Goal: Information Seeking & Learning: Learn about a topic

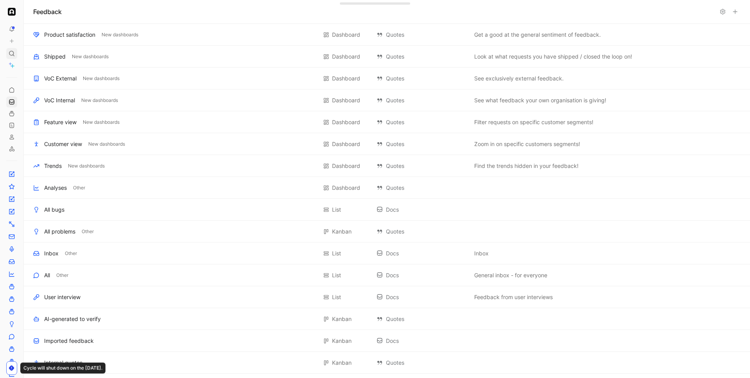
click at [14, 53] on icon at bounding box center [12, 53] width 6 height 6
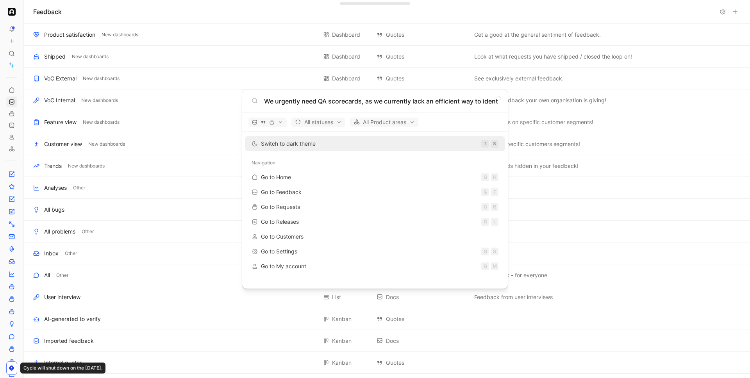
scroll to position [0, 111]
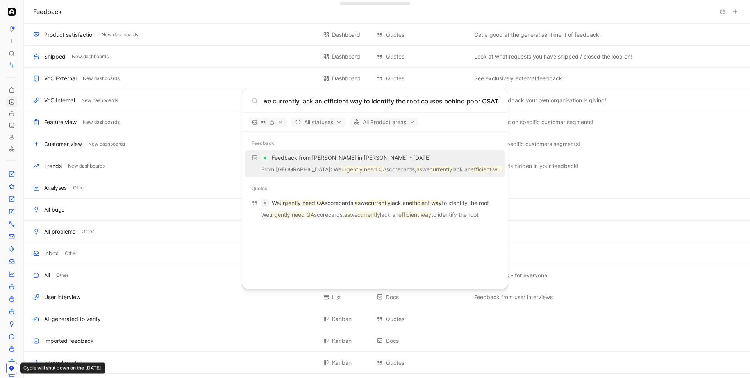
type input "We urgently need QA scorecards, as we currently lack an efficient way to identi…"
click at [377, 169] on p "From Delan: We urgently need QA scorecards, as we currently lack an efficient w…" at bounding box center [375, 171] width 255 height 12
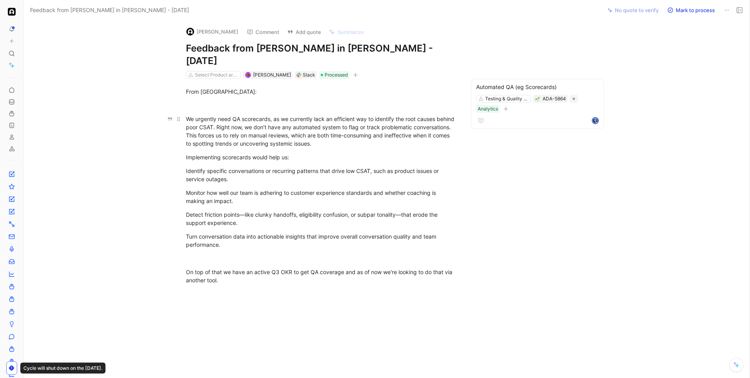
click at [237, 115] on div "We urgently need QA scorecards, as we currently lack an efficient way to identi…" at bounding box center [321, 131] width 270 height 33
drag, startPoint x: 187, startPoint y: 107, endPoint x: 270, endPoint y: 106, distance: 82.8
click at [270, 115] on div "We urgently need QA scorecards, as we currently lack an efficient way to identi…" at bounding box center [321, 131] width 270 height 33
copy div "We urgently need QA scorecards"
click at [727, 11] on icon at bounding box center [727, 10] width 6 height 6
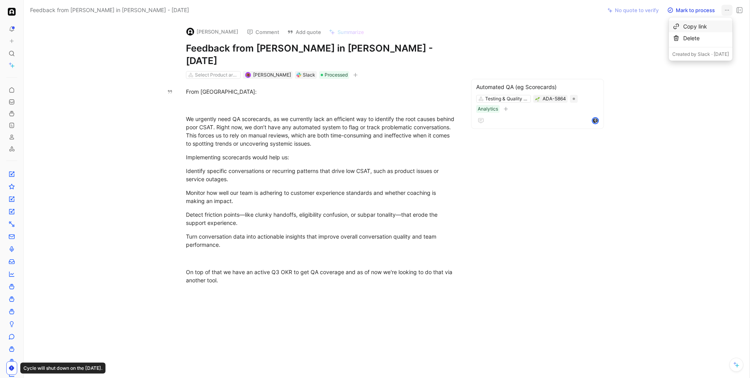
click at [686, 27] on div "Copy link" at bounding box center [706, 26] width 46 height 9
click at [348, 50] on h1 "Feedback from [PERSON_NAME] in [PERSON_NAME] - [DATE]" at bounding box center [321, 54] width 270 height 25
copy h1 "Feedback from [PERSON_NAME] in [PERSON_NAME] - [DATE]"
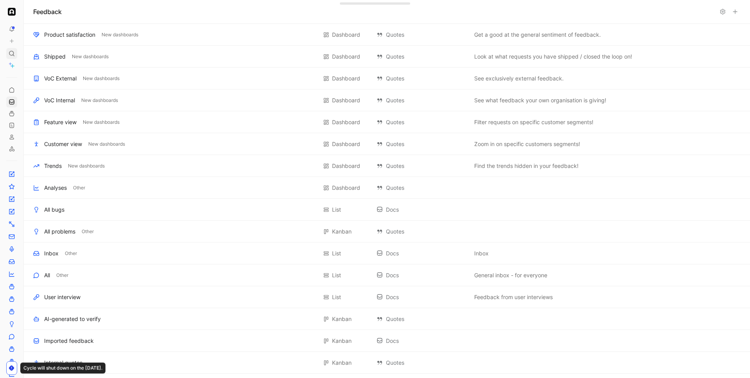
click at [11, 55] on icon at bounding box center [12, 53] width 6 height 6
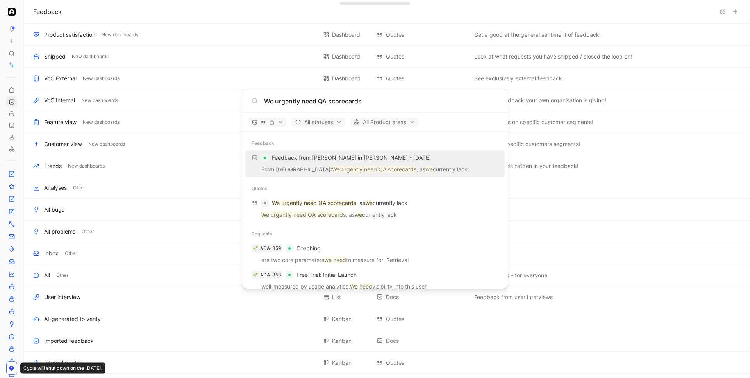
type input "We urgently need QA scorecards"
click at [322, 164] on div "Feedback from [PERSON_NAME] in [PERSON_NAME] - [DATE]" at bounding box center [375, 158] width 255 height 14
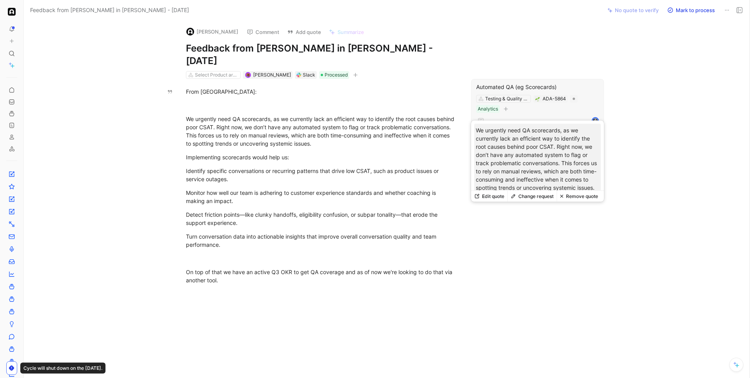
click at [536, 116] on div at bounding box center [537, 120] width 123 height 9
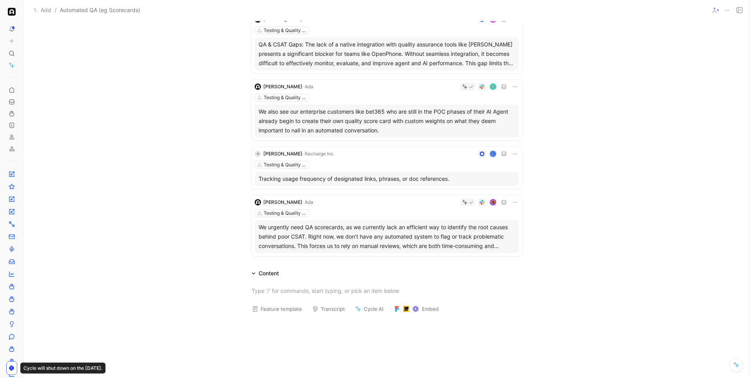
scroll to position [408, 0]
click at [392, 214] on div "Testing & Quality Assurance" at bounding box center [387, 213] width 264 height 8
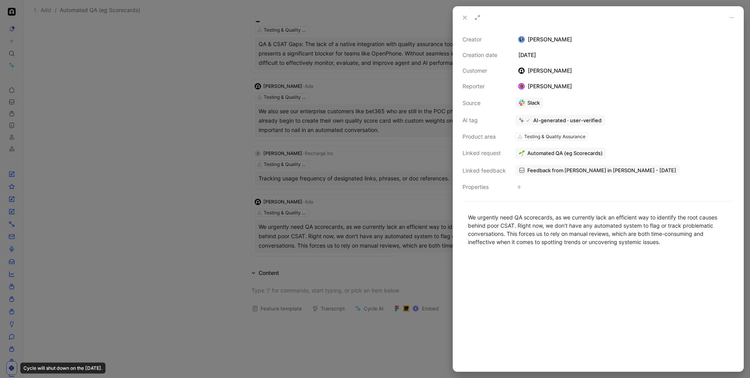
click at [386, 207] on div at bounding box center [375, 189] width 750 height 378
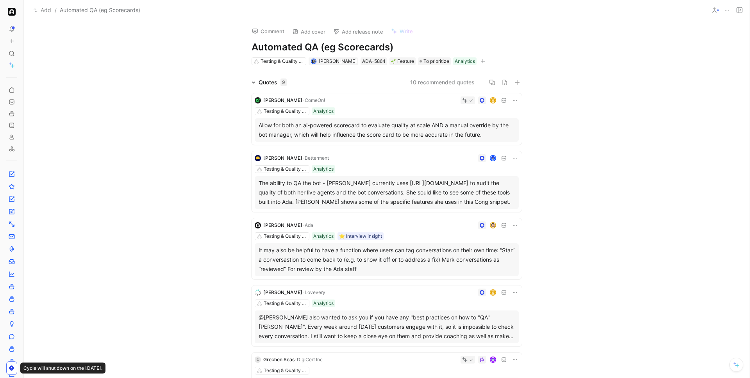
scroll to position [537, 0]
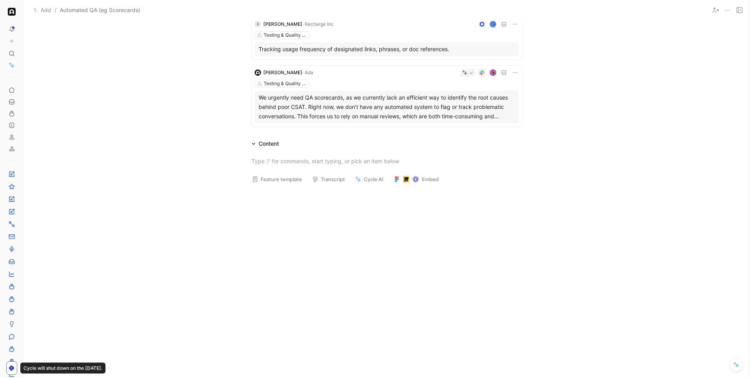
click at [398, 78] on div "Thomas · Ada Testing & Quality Assurance We urgently need QA scorecards, as we …" at bounding box center [386, 96] width 270 height 61
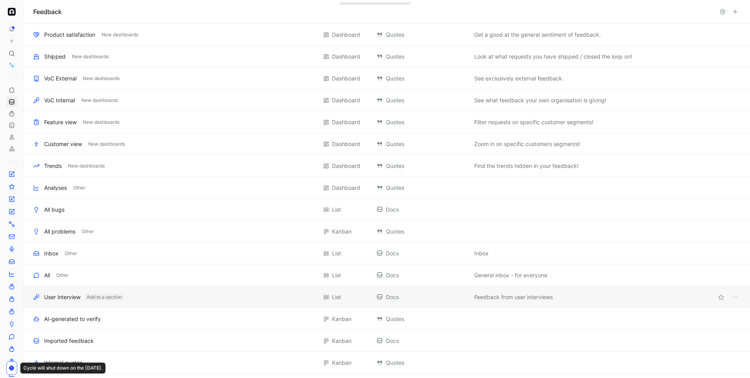
scroll to position [300, 0]
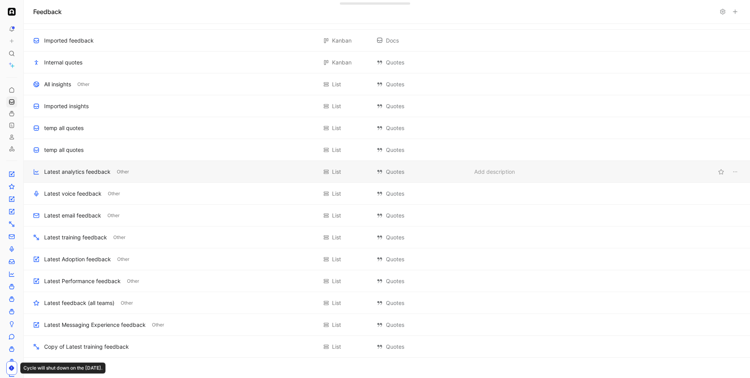
click at [73, 175] on div "Latest analytics feedback" at bounding box center [77, 171] width 66 height 9
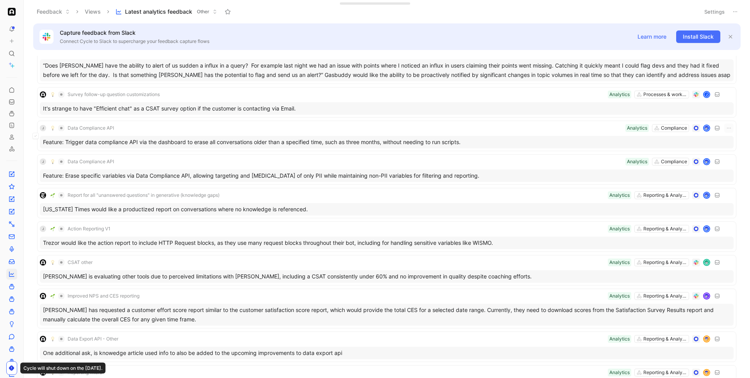
scroll to position [293, 0]
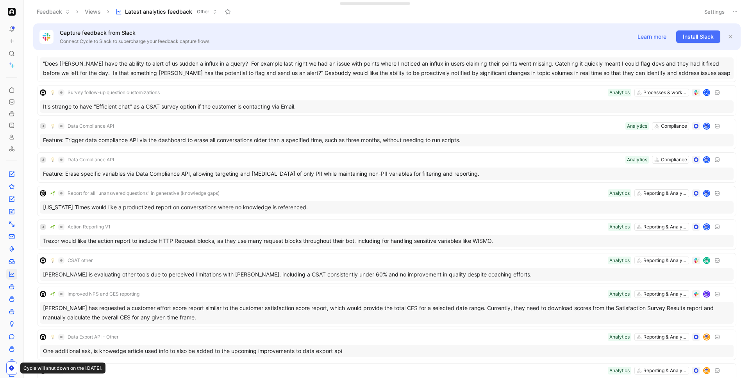
click at [704, 12] on button "Settings" at bounding box center [714, 11] width 27 height 11
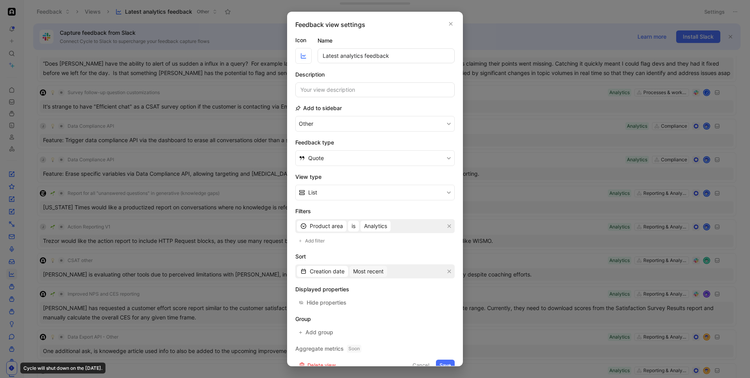
scroll to position [12, 0]
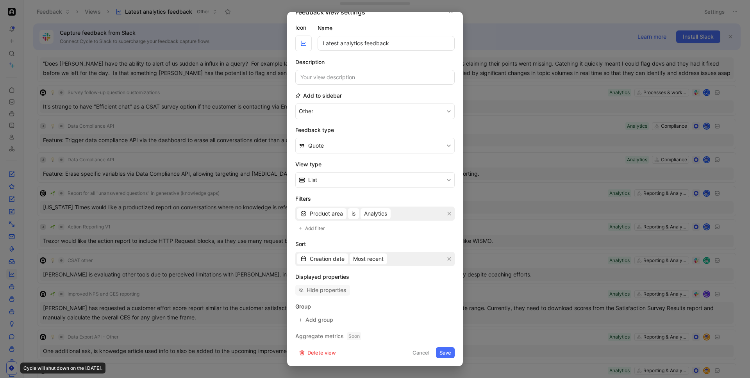
click at [321, 287] on div "Hide properties" at bounding box center [327, 289] width 40 height 9
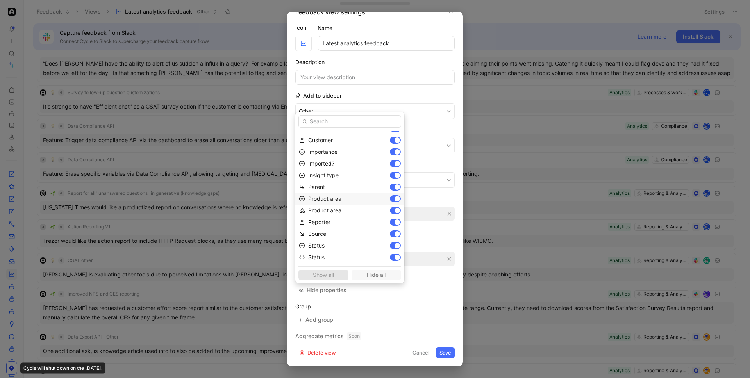
scroll to position [0, 0]
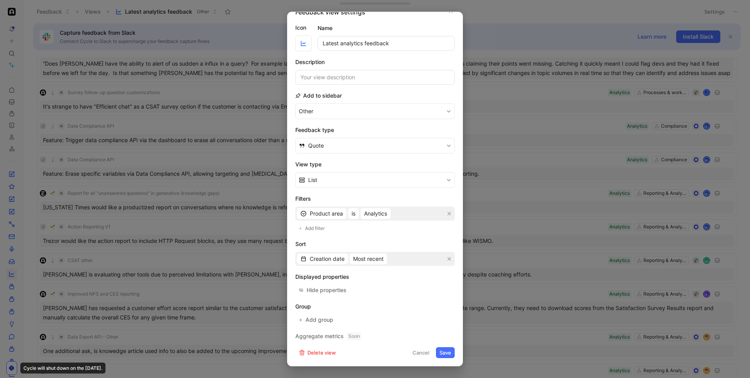
click at [500, 259] on div at bounding box center [375, 189] width 750 height 378
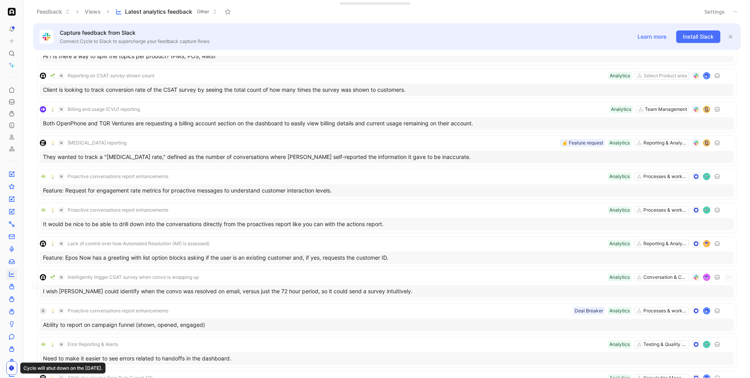
scroll to position [1157, 0]
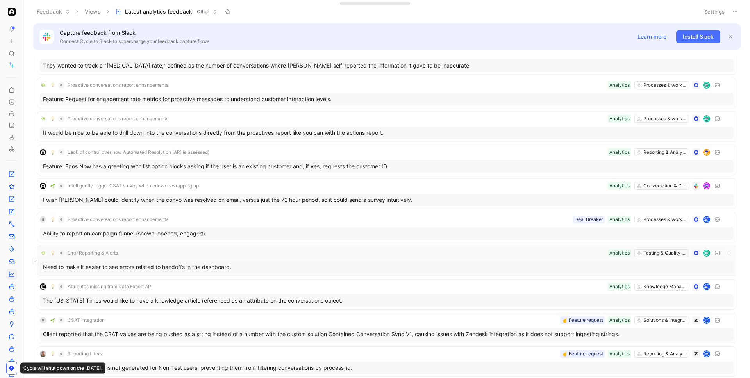
click at [465, 257] on div "Error Reporting & Alerts Testing & Quality Assurance Analytics" at bounding box center [387, 252] width 694 height 9
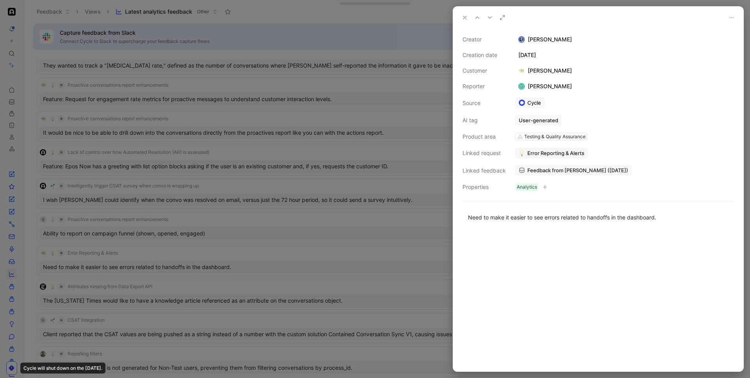
click at [423, 264] on div at bounding box center [375, 189] width 750 height 378
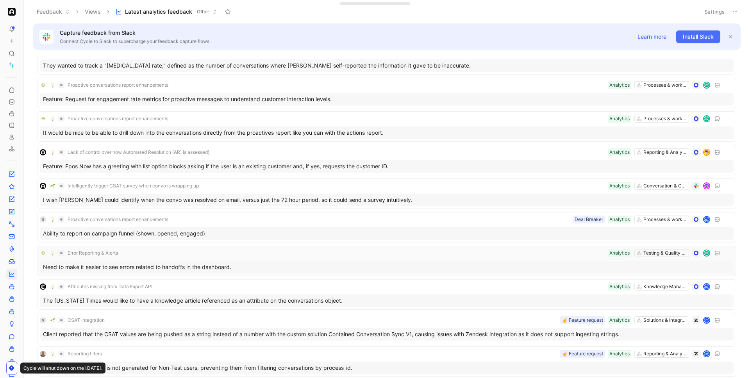
scroll to position [1520, 0]
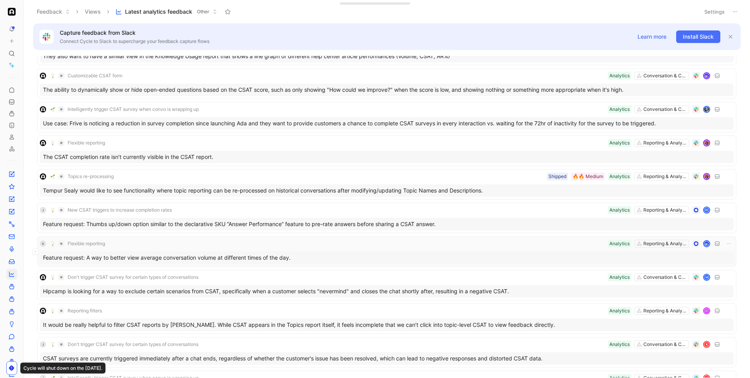
click at [311, 255] on div "Feature request: A way to better view average conversation volume at different …" at bounding box center [387, 257] width 694 height 12
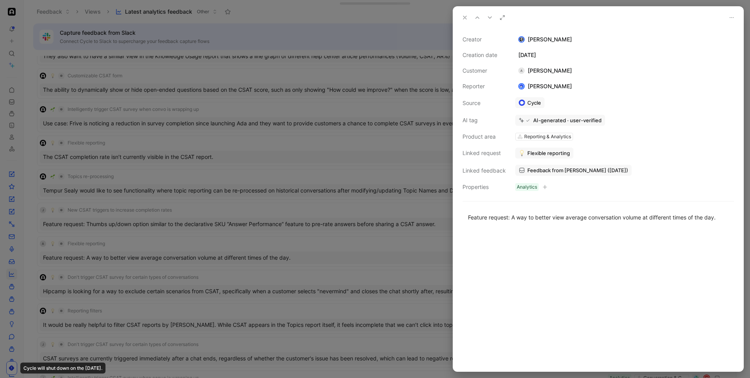
click at [312, 252] on div at bounding box center [375, 189] width 750 height 378
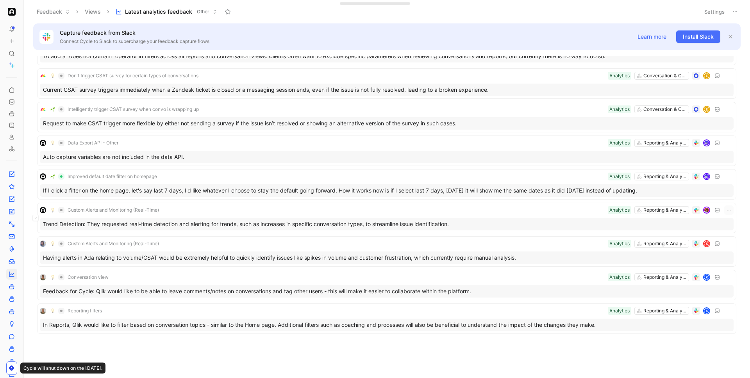
scroll to position [1984, 0]
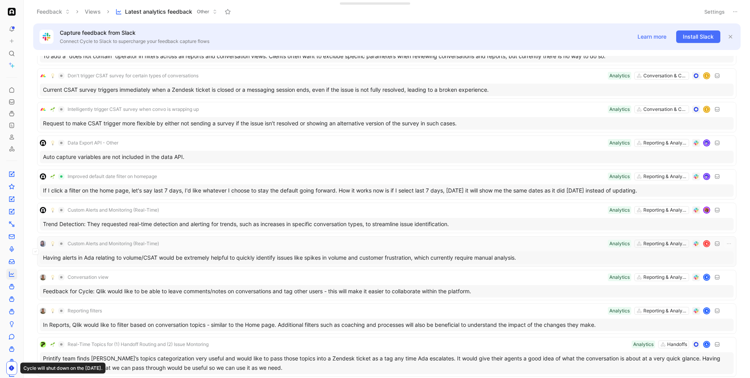
click at [323, 249] on div "Custom Alerts and Monitoring (Real-Time) Reporting & Analytics Analytics K Havi…" at bounding box center [387, 251] width 694 height 25
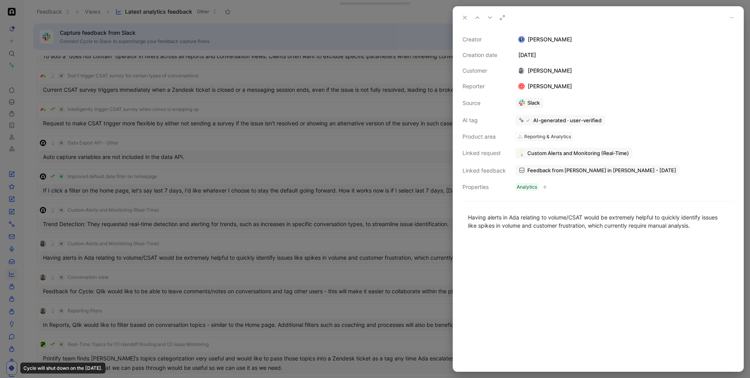
click at [314, 241] on div at bounding box center [375, 189] width 750 height 378
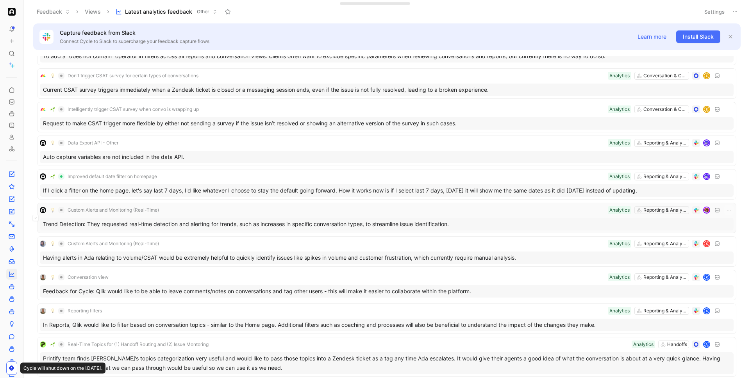
click at [308, 215] on div "Custom Alerts and Monitoring (Real-Time) Reporting & Analytics Analytics Trend …" at bounding box center [387, 217] width 694 height 25
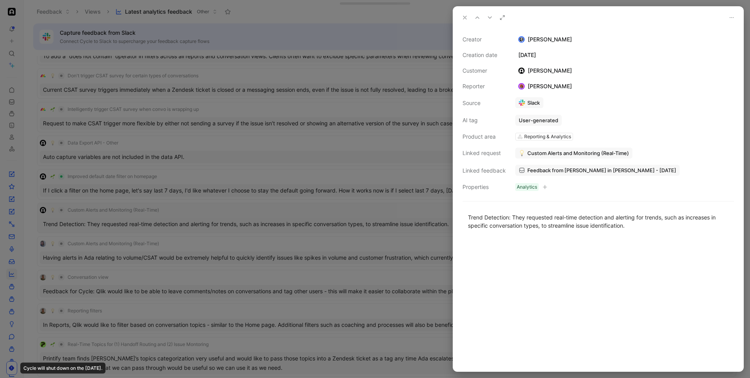
click at [308, 215] on div at bounding box center [375, 189] width 750 height 378
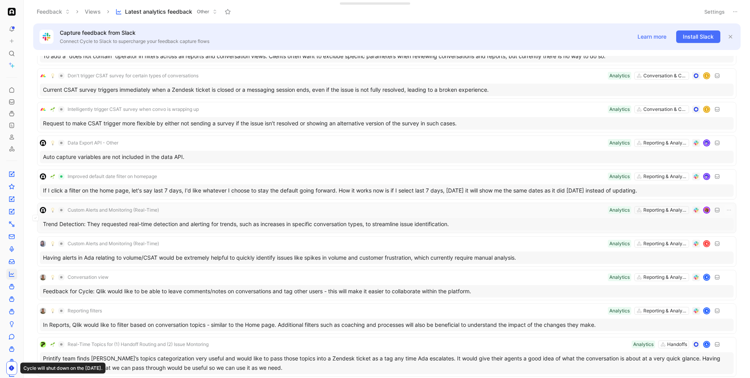
click at [308, 215] on div "Custom Alerts and Monitoring (Real-Time) Reporting & Analytics Analytics Trend …" at bounding box center [387, 217] width 694 height 25
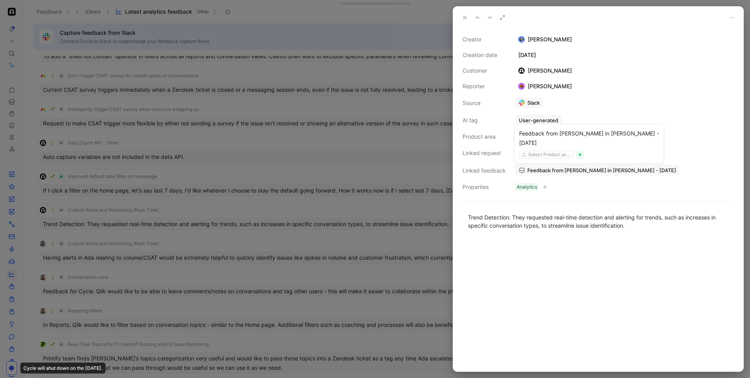
click at [535, 170] on span "Feedback from Thomas in Slack - 6/26/2025" at bounding box center [601, 170] width 149 height 7
click at [369, 113] on div at bounding box center [375, 189] width 750 height 378
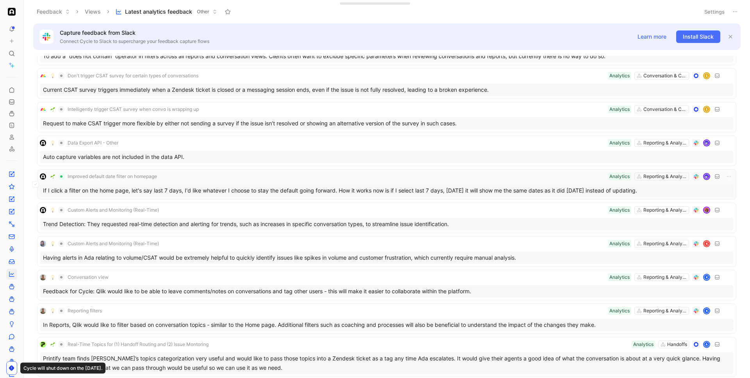
click at [235, 180] on div "Improved default date filter on homepage Reporting & Analytics Analytics" at bounding box center [387, 176] width 694 height 9
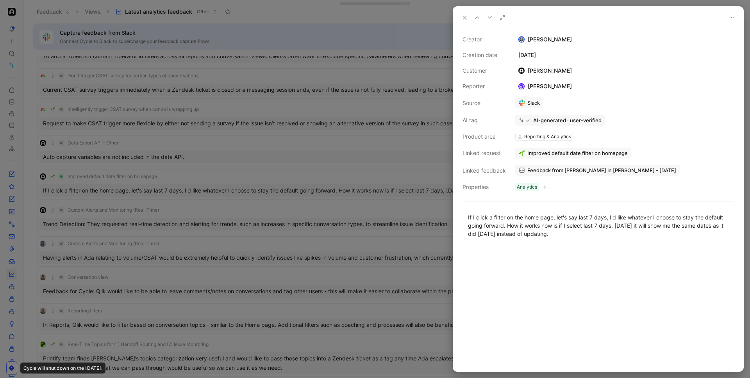
click at [233, 180] on div at bounding box center [375, 189] width 750 height 378
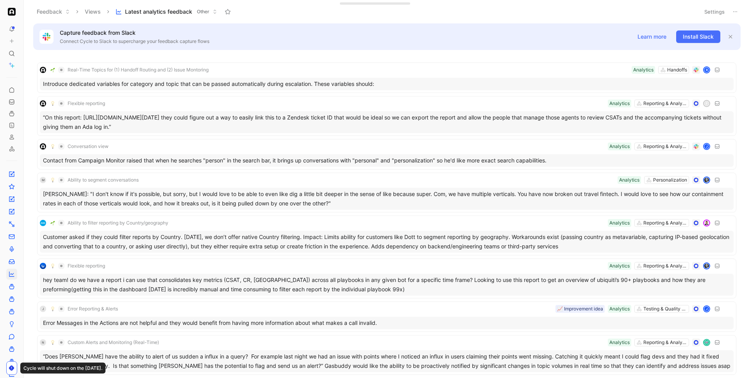
click at [717, 8] on button "Settings" at bounding box center [714, 11] width 27 height 11
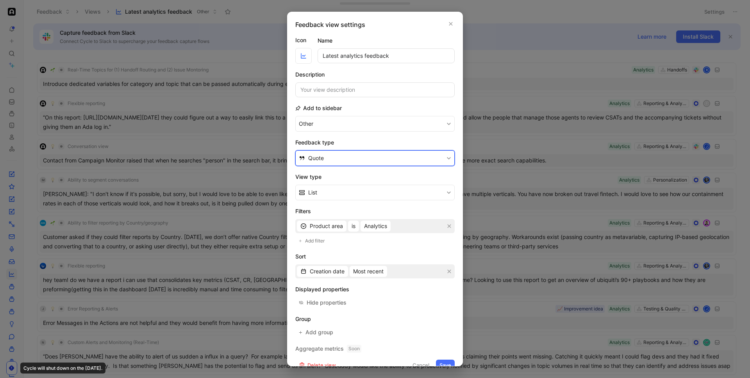
click at [340, 153] on button "Quote" at bounding box center [374, 158] width 159 height 16
click at [344, 174] on div "Feedback" at bounding box center [379, 176] width 143 height 9
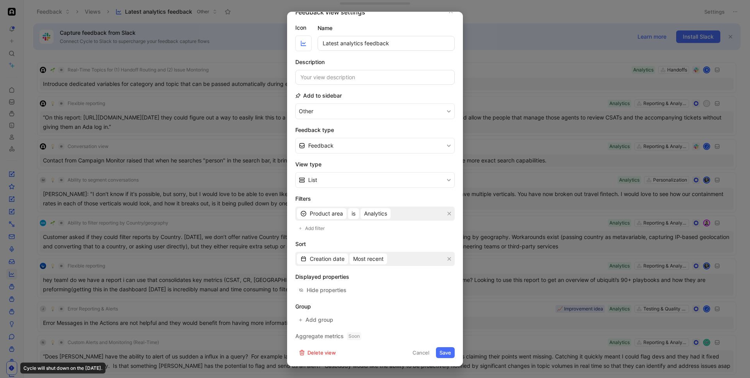
click at [446, 354] on button "Save" at bounding box center [445, 352] width 19 height 11
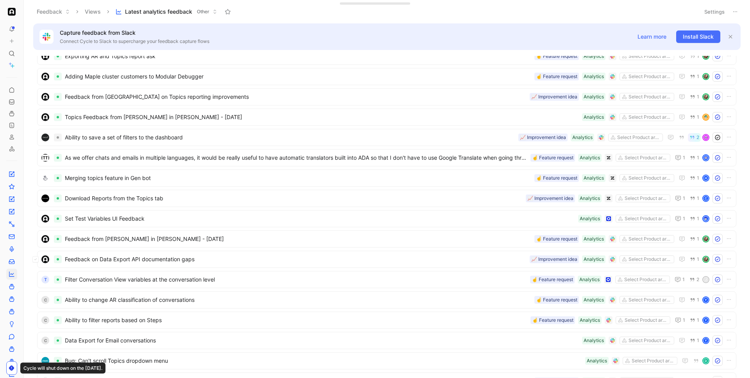
scroll to position [654, 0]
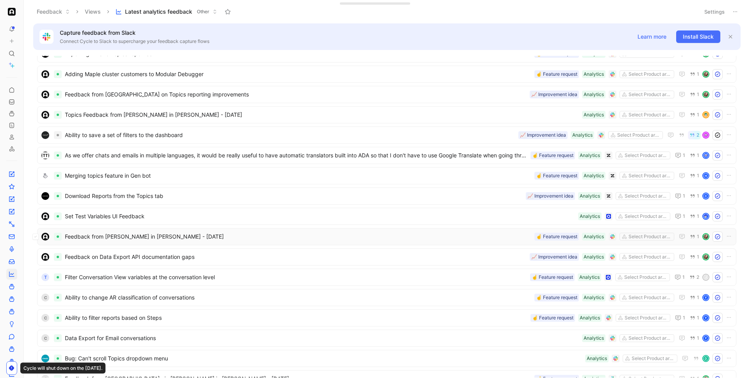
click at [396, 238] on span "Feedback from Annie Thomson in Slack - 9/26/2024" at bounding box center [298, 236] width 466 height 9
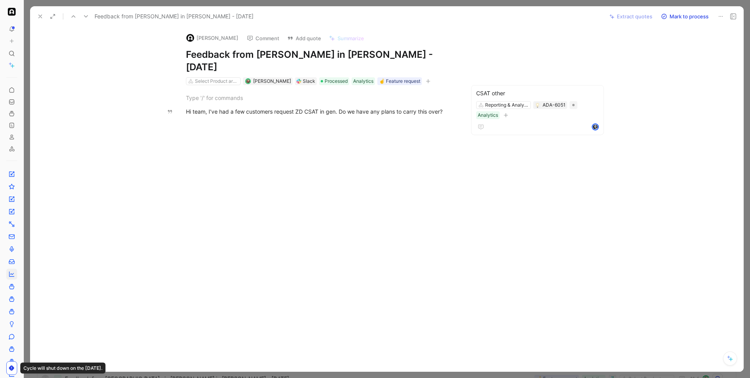
click at [308, 3] on div at bounding box center [387, 189] width 726 height 378
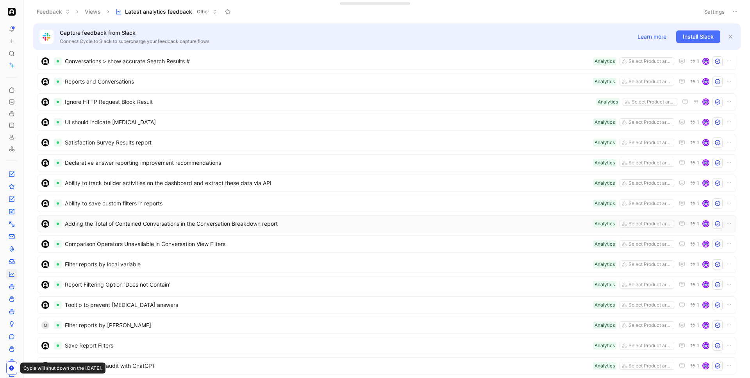
scroll to position [1428, 0]
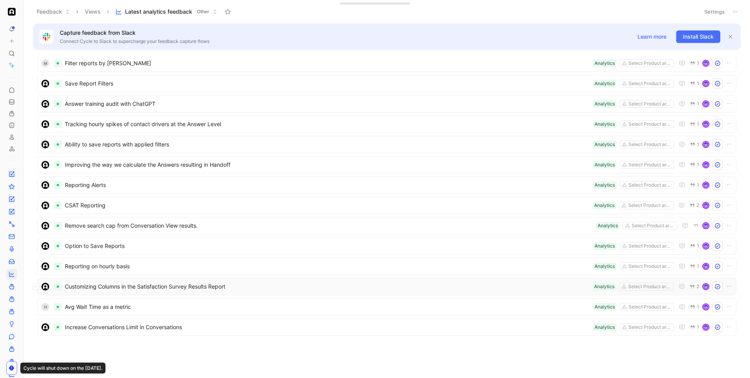
click at [293, 284] on span "Customizing Columns in the Satisfaction Survey Results Report" at bounding box center [327, 286] width 524 height 9
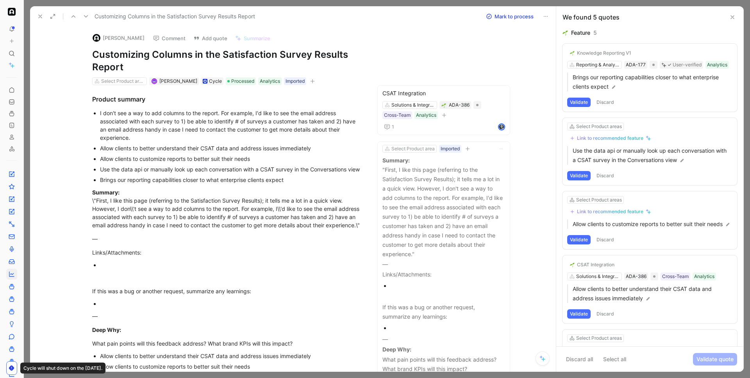
click at [291, 2] on div at bounding box center [387, 189] width 726 height 378
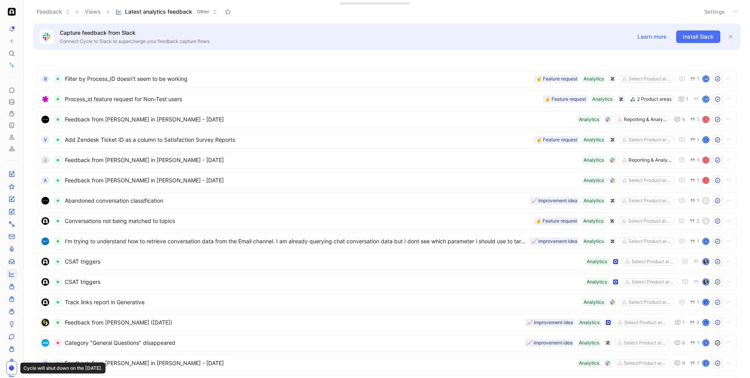
click at [708, 12] on button "Settings" at bounding box center [714, 11] width 27 height 11
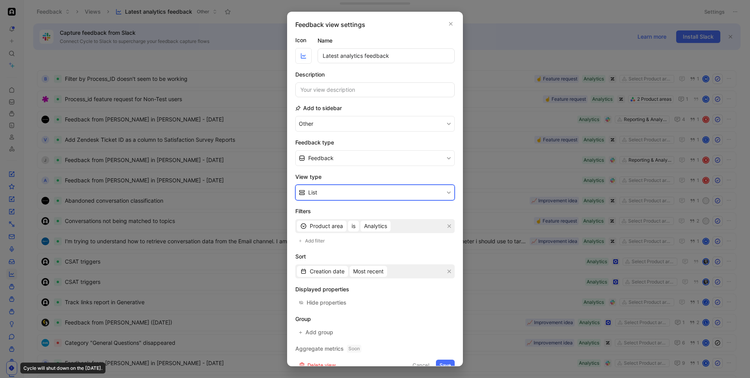
click at [334, 193] on button "List" at bounding box center [374, 193] width 159 height 16
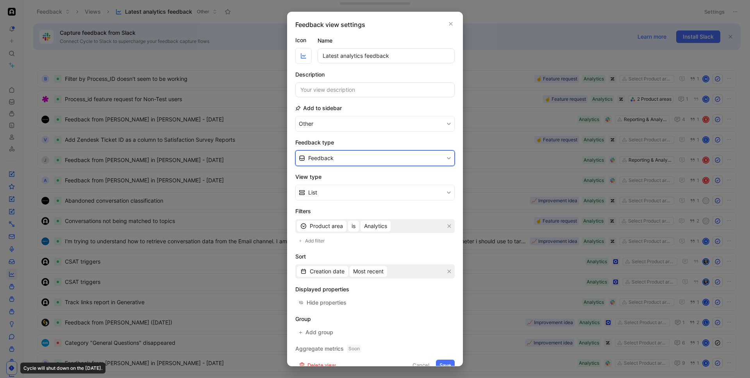
click at [333, 161] on span "Feedback" at bounding box center [320, 157] width 25 height 9
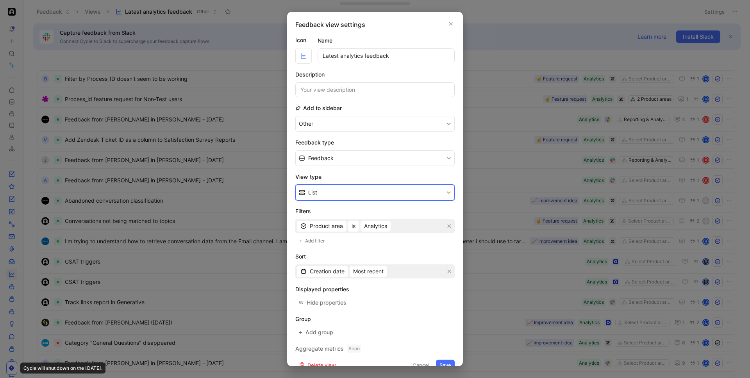
click at [333, 191] on button "List" at bounding box center [374, 193] width 159 height 16
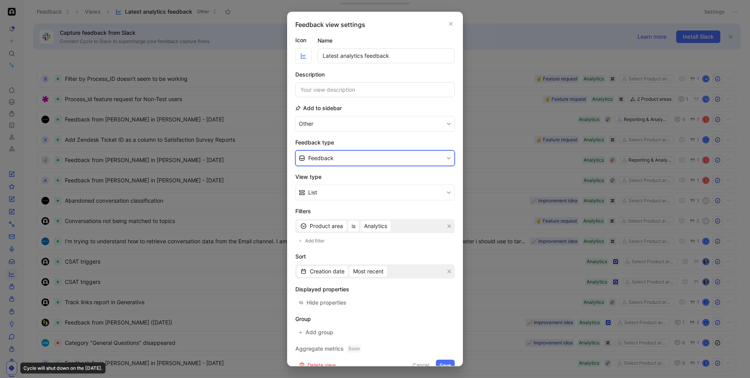
click at [335, 155] on button "Feedback" at bounding box center [374, 158] width 159 height 16
click at [335, 185] on div "Quote" at bounding box center [379, 188] width 143 height 9
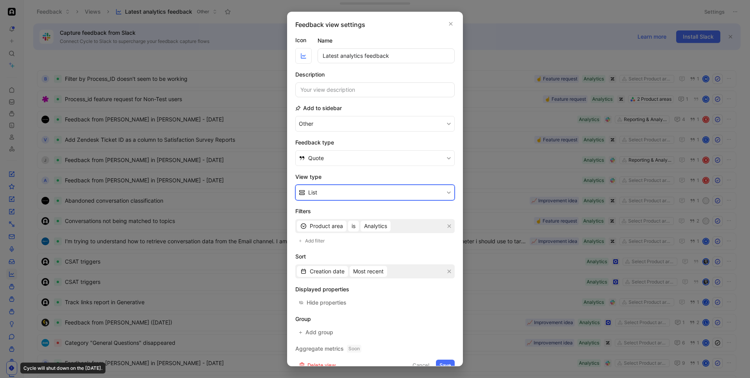
click at [347, 192] on button "List" at bounding box center [374, 193] width 159 height 16
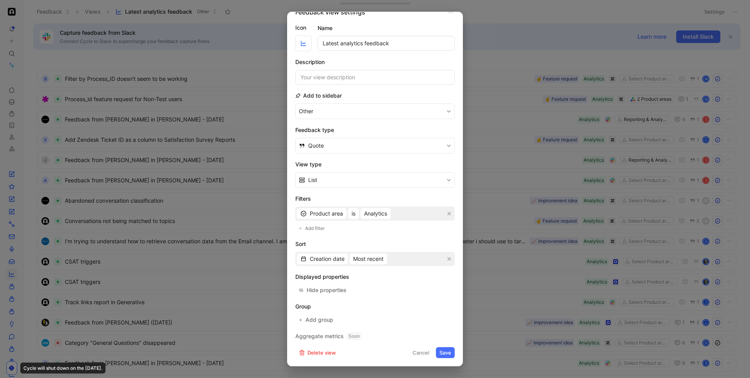
click at [449, 16] on div "Feedback view settings" at bounding box center [374, 11] width 159 height 9
click at [450, 14] on icon "button" at bounding box center [450, 11] width 5 height 6
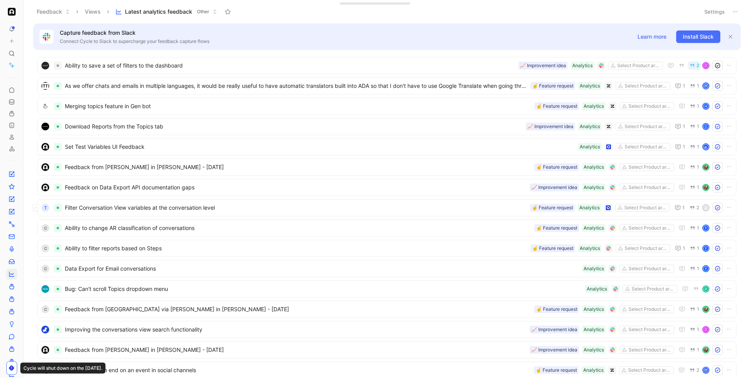
scroll to position [715, 0]
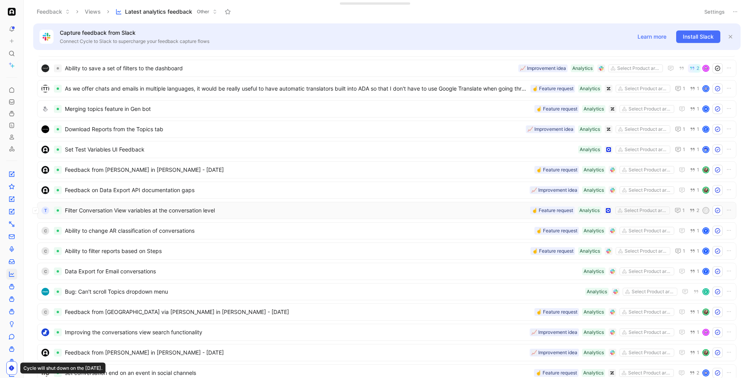
click at [399, 214] on span "Filter Conversation View variables at the conversation level" at bounding box center [296, 210] width 462 height 9
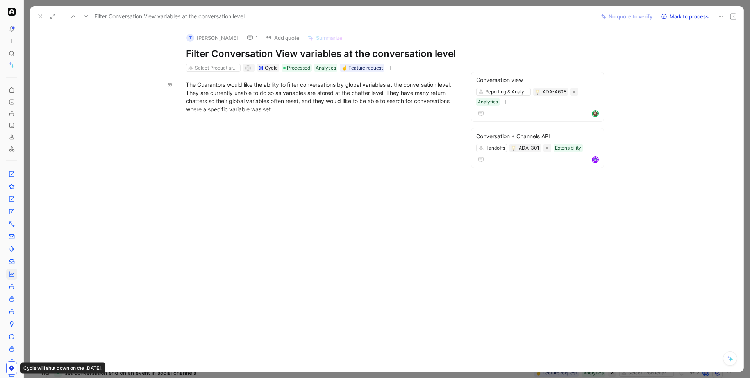
click at [583, 6] on div "Filter Conversation View variables at the conversation level No quote to verify…" at bounding box center [386, 16] width 713 height 20
click at [584, 4] on div at bounding box center [387, 189] width 726 height 378
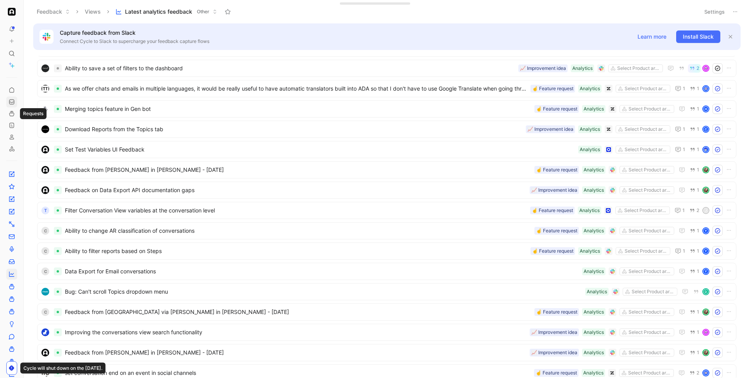
click at [12, 101] on icon at bounding box center [12, 102] width 6 height 6
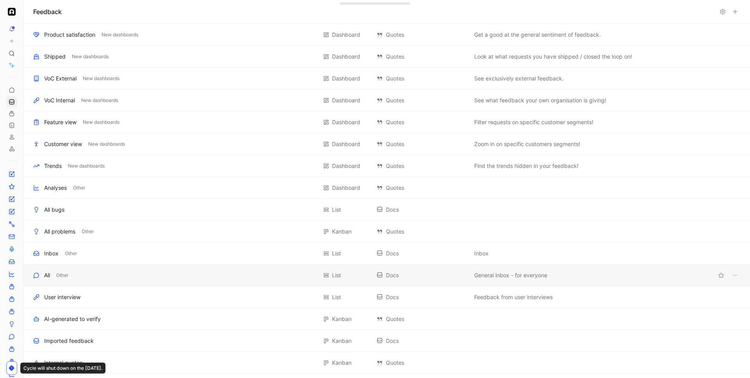
click at [50, 273] on div "All" at bounding box center [47, 275] width 6 height 9
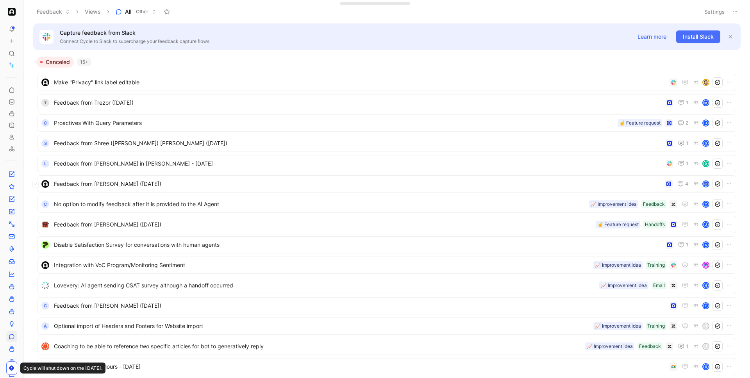
scroll to position [862, 0]
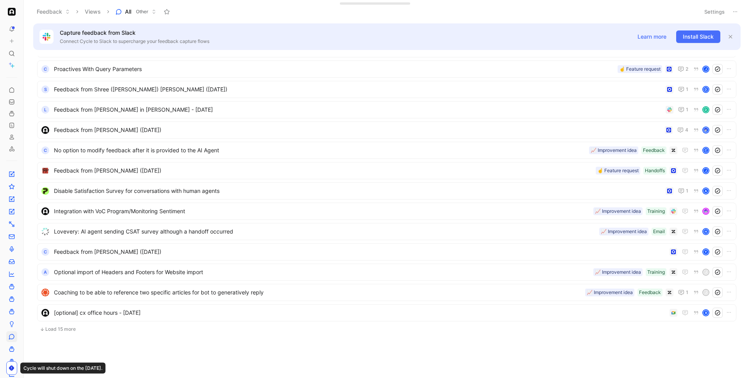
click at [68, 330] on button "Load 15 more" at bounding box center [386, 329] width 699 height 9
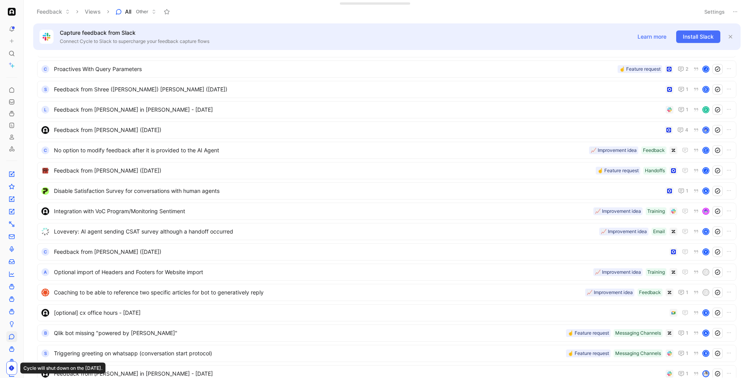
click at [705, 10] on button "Settings" at bounding box center [714, 11] width 27 height 11
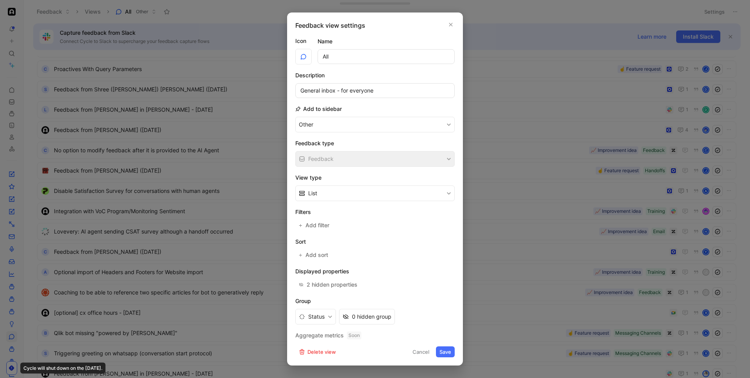
click at [514, 184] on div at bounding box center [375, 189] width 750 height 378
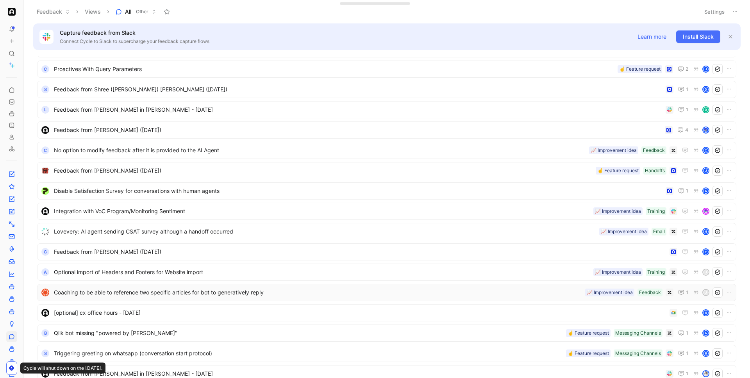
scroll to position [1167, 0]
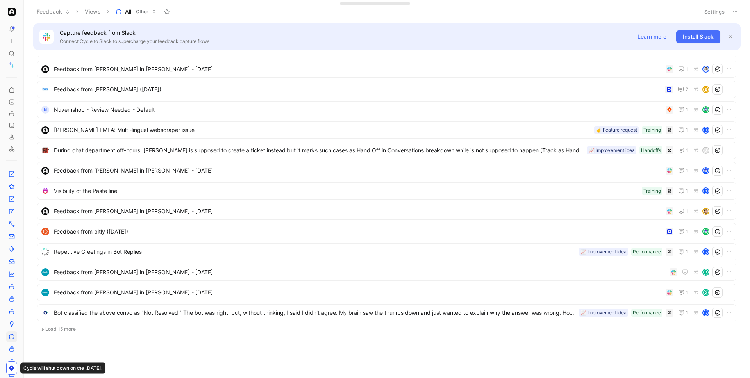
click at [69, 334] on ul "Integration with VoC Program/Monitoring Sentiment Training 📈 Improvement idea L…" at bounding box center [386, 25] width 699 height 621
click at [71, 328] on button "Load 15 more" at bounding box center [386, 329] width 699 height 9
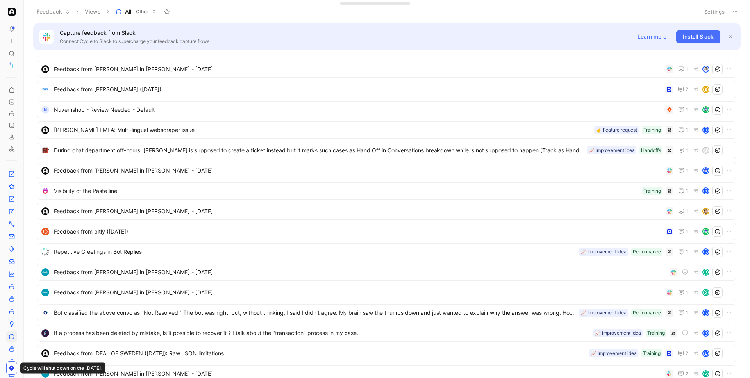
click at [734, 15] on button at bounding box center [734, 11] width 11 height 11
click at [710, 39] on span "Export in CSV" at bounding box center [695, 39] width 35 height 7
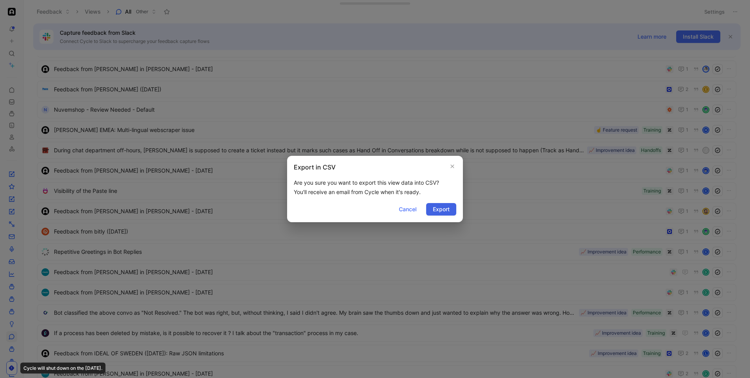
click at [449, 207] on span "Export" at bounding box center [441, 209] width 17 height 9
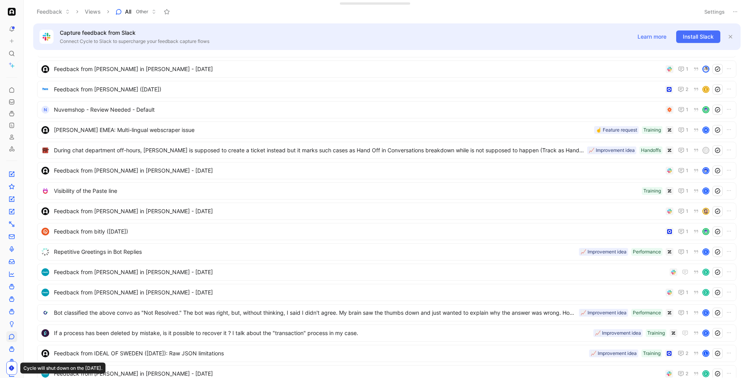
click at [722, 12] on button "Settings" at bounding box center [714, 11] width 27 height 11
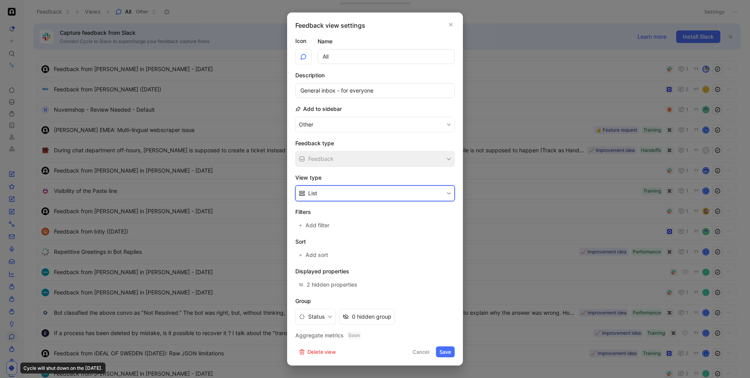
click at [351, 190] on button "List" at bounding box center [374, 193] width 159 height 16
click at [448, 22] on icon "button" at bounding box center [450, 24] width 5 height 6
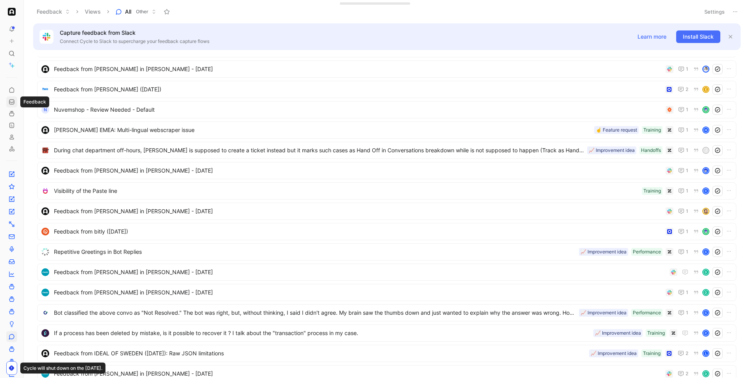
click at [14, 104] on icon at bounding box center [12, 102] width 6 height 6
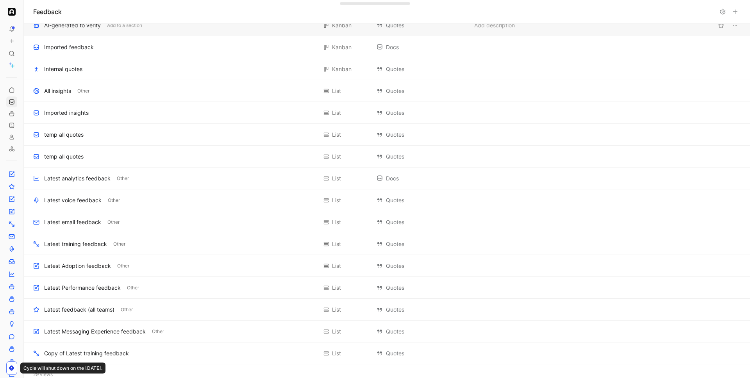
scroll to position [293, 0]
click at [57, 137] on div "temp all quotes" at bounding box center [63, 135] width 39 height 9
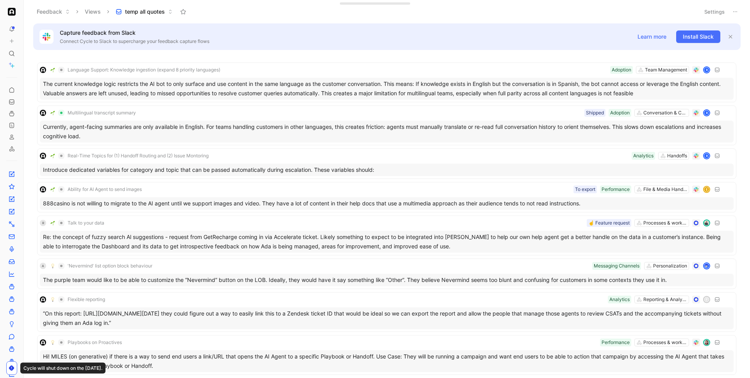
click at [705, 13] on button "Settings" at bounding box center [714, 11] width 27 height 11
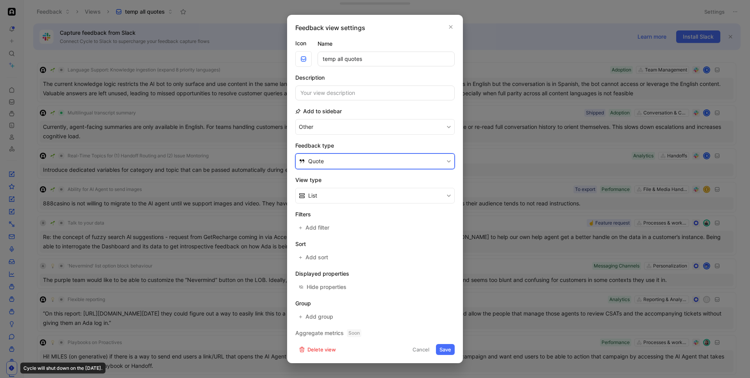
click at [397, 160] on button "Quote" at bounding box center [374, 161] width 159 height 16
click at [384, 155] on button "Quote" at bounding box center [374, 161] width 159 height 16
click at [454, 28] on button "button" at bounding box center [451, 27] width 8 height 8
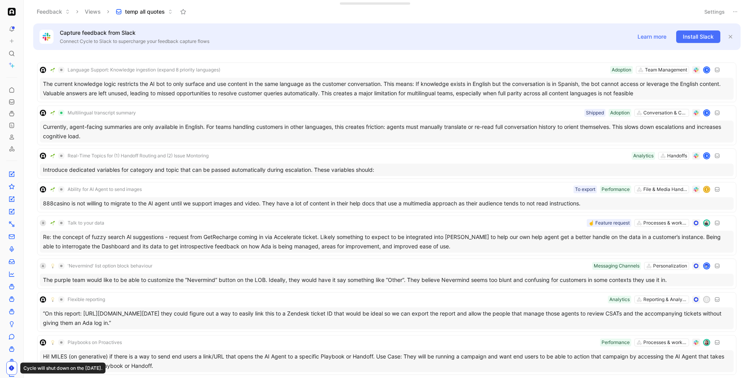
click at [734, 10] on icon at bounding box center [735, 12] width 6 height 6
click at [689, 39] on span "Export in CSV" at bounding box center [695, 39] width 35 height 7
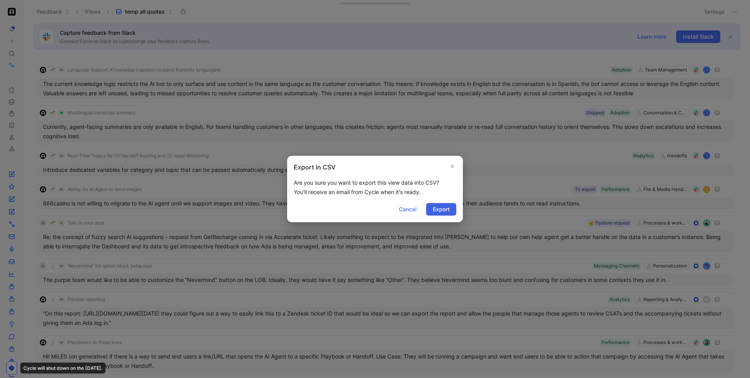
click at [455, 209] on button "Export" at bounding box center [441, 209] width 30 height 12
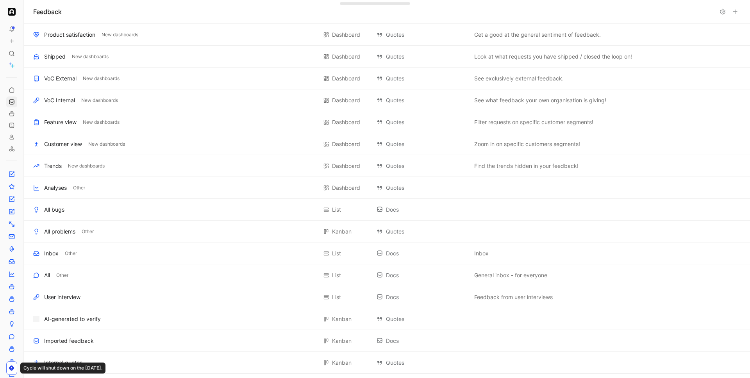
click at [10, 52] on icon at bounding box center [12, 53] width 6 height 6
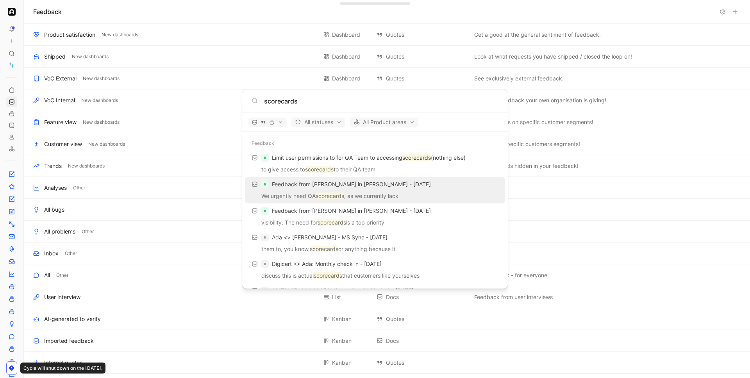
type input "scorecards"
click at [312, 194] on p "We urgently need QA scorecards , as we currently lack" at bounding box center [375, 197] width 255 height 12
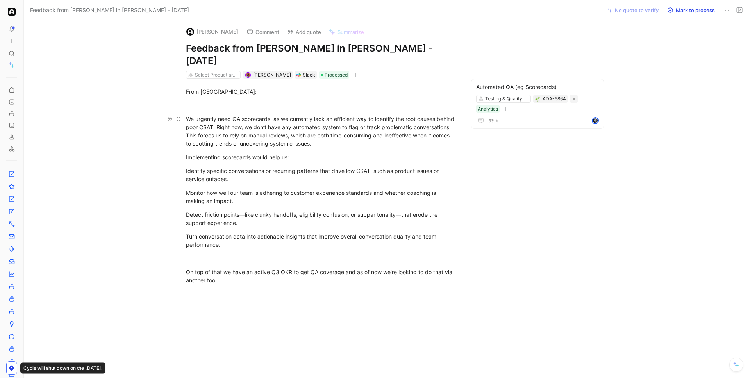
click at [400, 134] on div "We urgently need QA scorecards, as we currently lack an efficient way to identi…" at bounding box center [321, 131] width 270 height 33
click at [555, 97] on div "Testing & Quality Assurance ADA-5864 Analytics" at bounding box center [537, 104] width 124 height 20
click at [552, 100] on div "Testing & Quality Assurance ADA-5864 Analytics" at bounding box center [537, 104] width 124 height 20
click at [551, 103] on div "Automated QA (eg Scorecards) Testing & Quality Assurance ADA-5864 Analytics 9" at bounding box center [537, 104] width 133 height 50
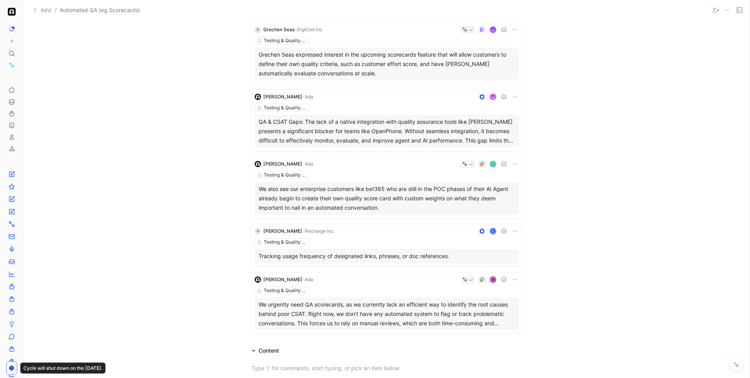
scroll to position [342, 0]
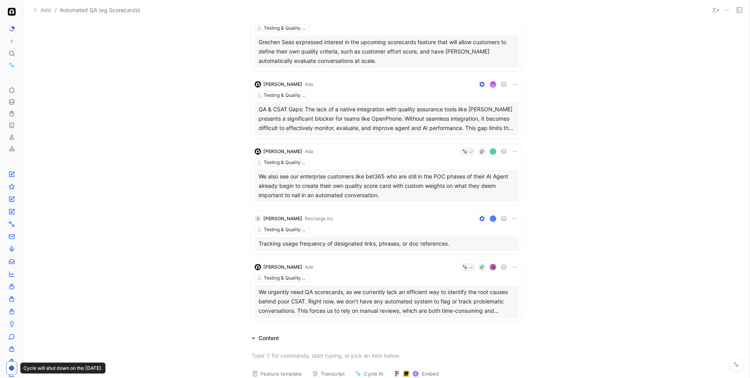
click at [390, 278] on div "Testing & Quality Assurance" at bounding box center [387, 278] width 264 height 8
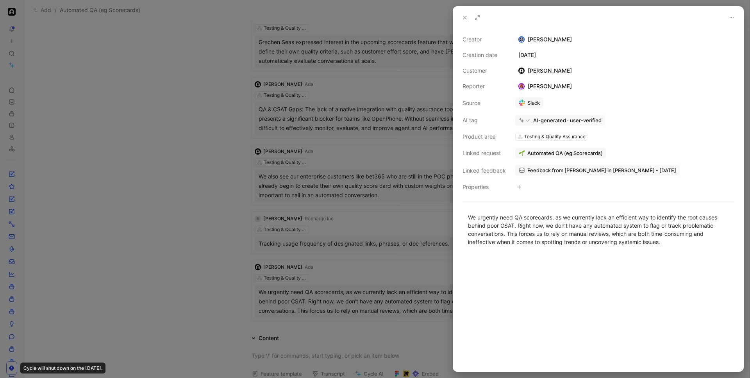
click at [561, 171] on span "Feedback from Thomas in Slack - 6/26/2025" at bounding box center [601, 170] width 149 height 7
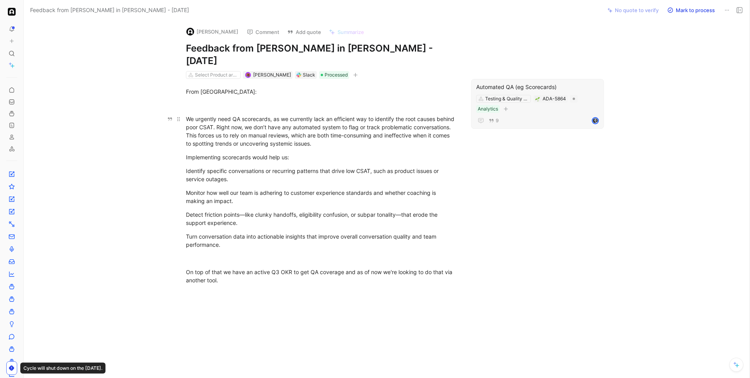
click at [414, 121] on div "We urgently need QA scorecards, as we currently lack an efficient way to identi…" at bounding box center [321, 131] width 270 height 33
click at [446, 125] on div "We urgently need QA scorecards, as we currently lack an efficient way to identi…" at bounding box center [321, 131] width 270 height 33
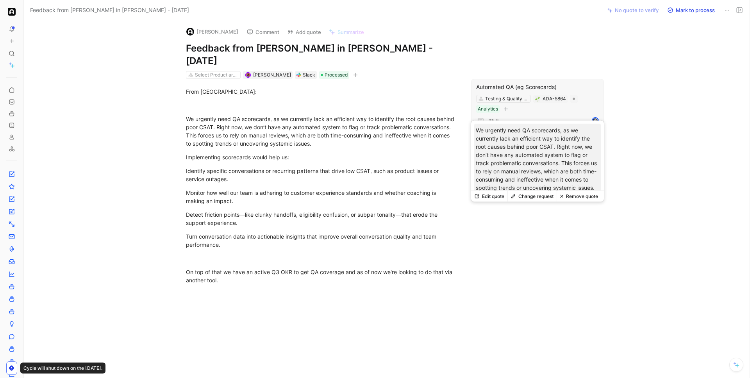
click at [494, 194] on button "Edit quote" at bounding box center [489, 196] width 36 height 11
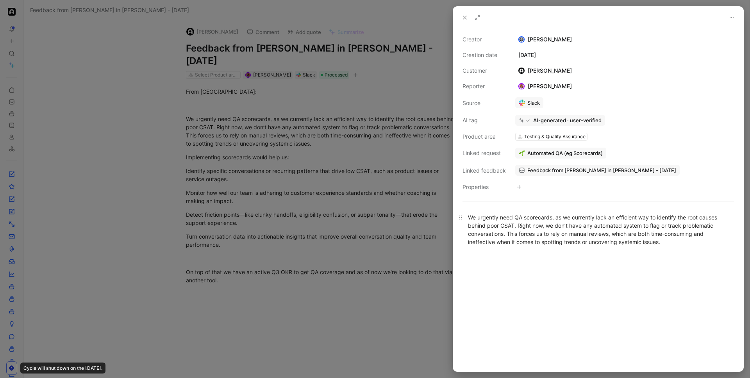
click at [518, 218] on div "We urgently need QA scorecards, as we currently lack an efficient way to identi…" at bounding box center [598, 229] width 260 height 33
click at [546, 171] on span "Feedback from Thomas in Slack - 6/26/2025" at bounding box center [601, 170] width 149 height 7
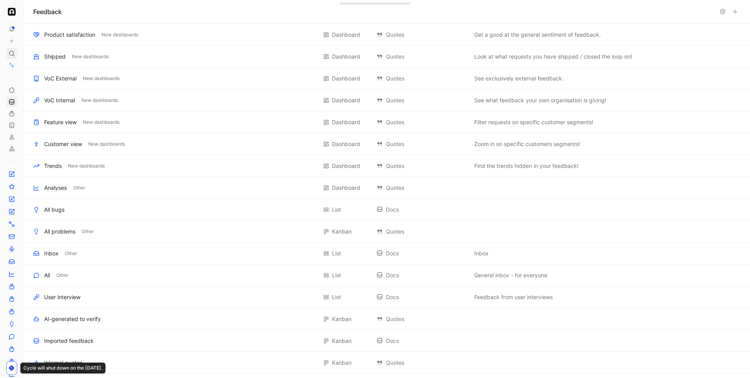
click at [9, 51] on icon at bounding box center [12, 53] width 6 height 6
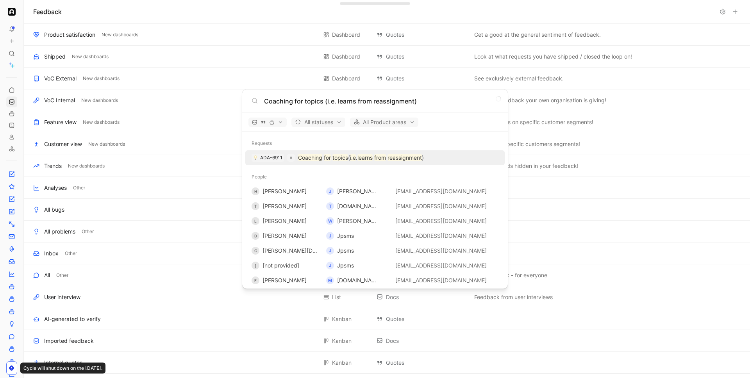
type input "Coaching for topics (i.e. learns from reassignment)"
click at [303, 151] on div "Requests ADA-6911 Coaching for topics ( i.e . learns from reassignment ) People…" at bounding box center [375, 210] width 266 height 157
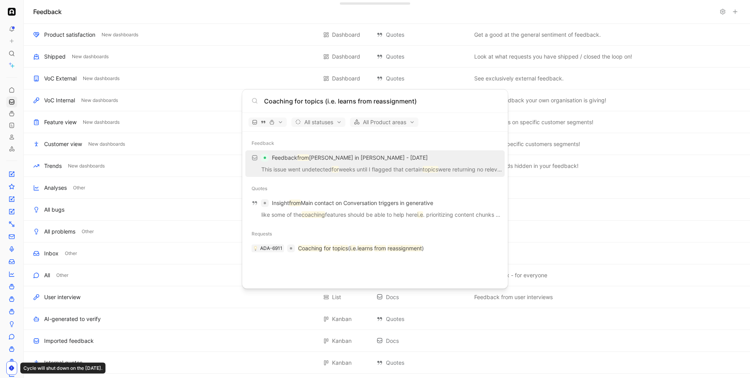
click at [333, 241] on div "Requests" at bounding box center [375, 234] width 266 height 14
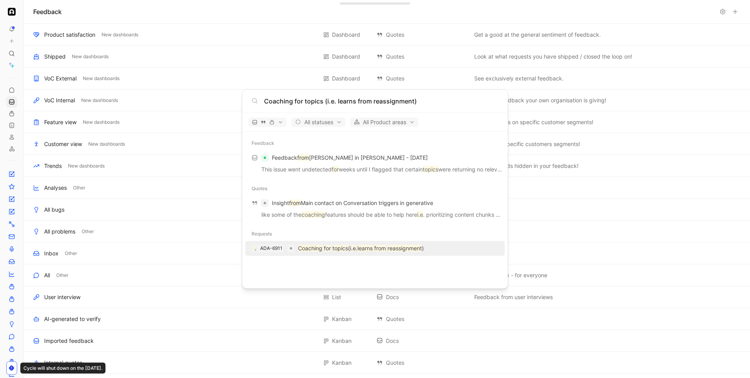
click at [335, 250] on mark "topics" at bounding box center [340, 248] width 16 height 7
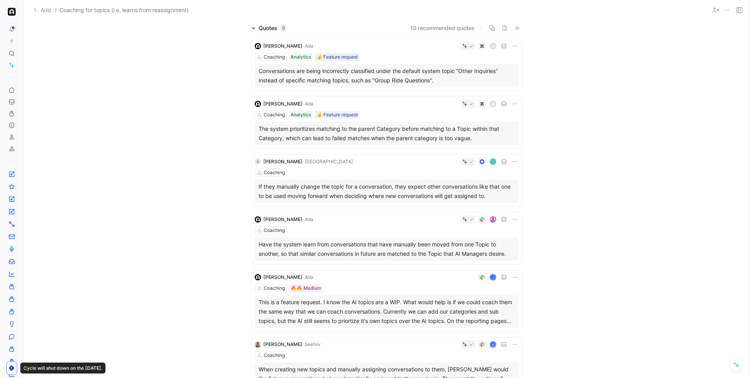
scroll to position [46, 0]
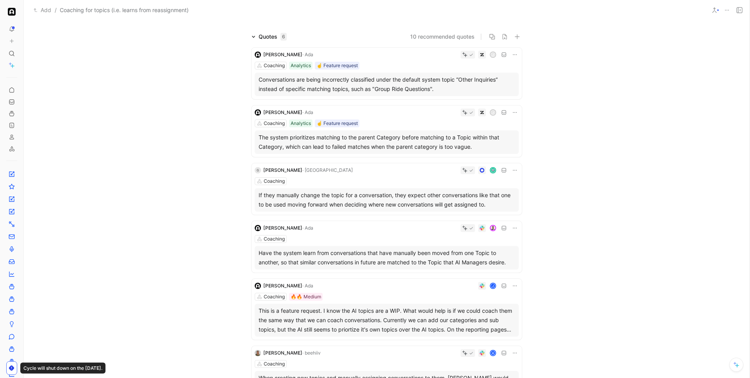
click at [360, 232] on div "[PERSON_NAME] Coaching Have the system learn from conversations that have manua…" at bounding box center [386, 247] width 270 height 52
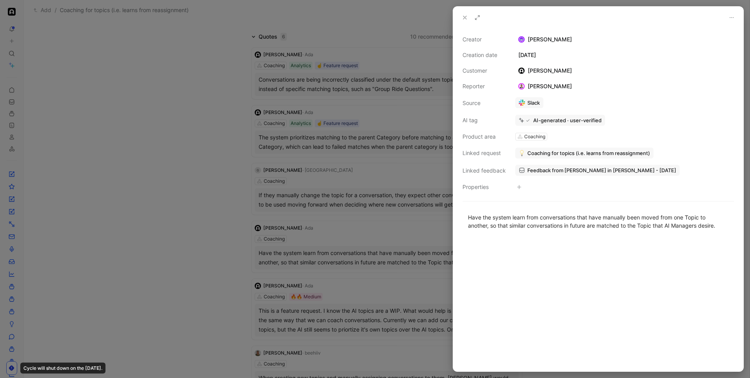
click at [538, 170] on span "Feedback from [PERSON_NAME] in [PERSON_NAME] - [DATE]" at bounding box center [601, 170] width 149 height 7
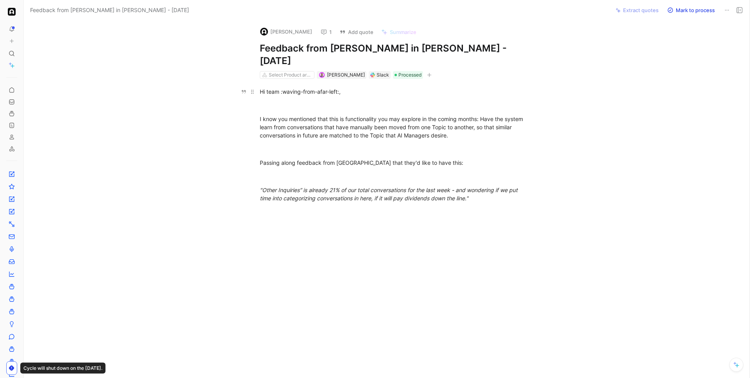
click at [524, 85] on p "Hi team :waving-from-afar-left:," at bounding box center [395, 91] width 300 height 13
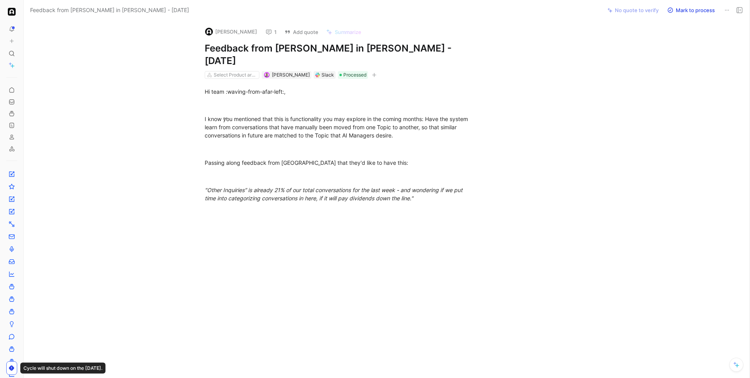
click at [513, 115] on div "6" at bounding box center [556, 119] width 123 height 9
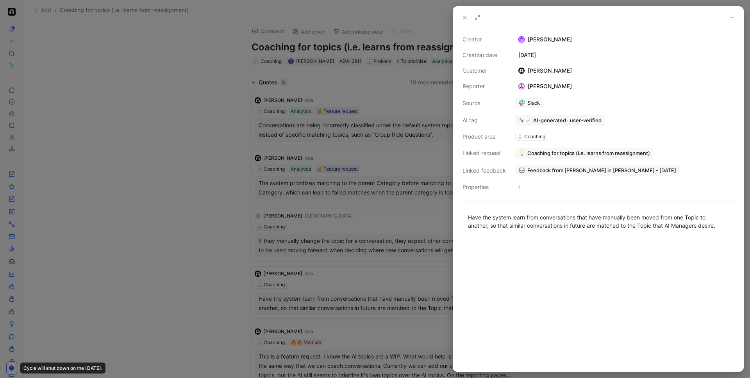
click at [114, 45] on div at bounding box center [375, 189] width 750 height 378
